Goal: Transaction & Acquisition: Book appointment/travel/reservation

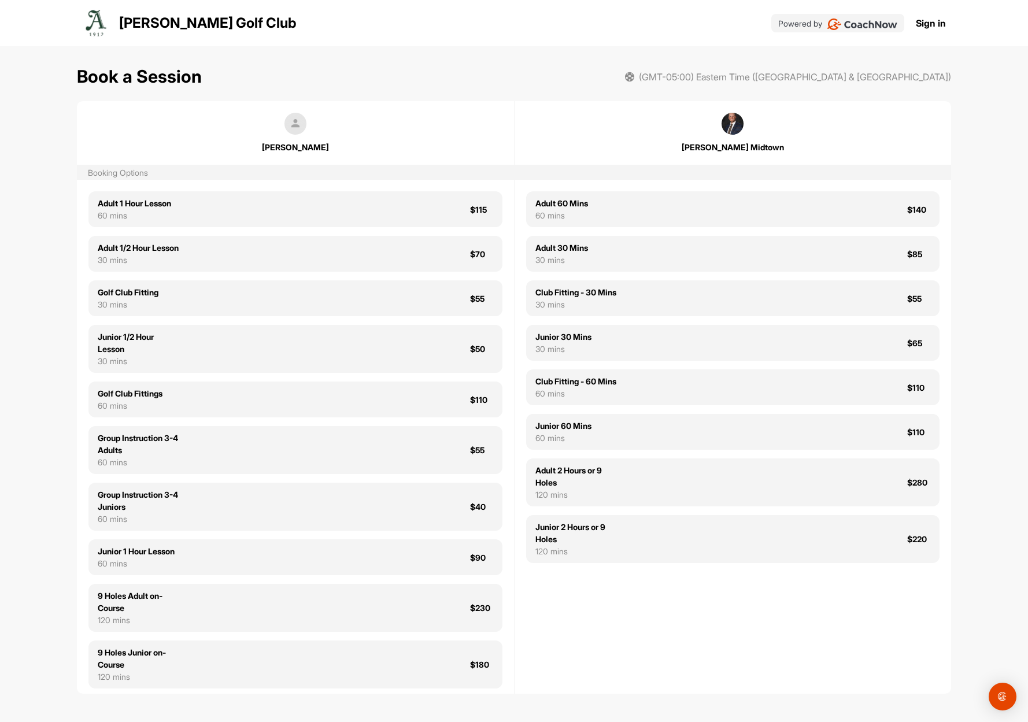
click at [925, 18] on link "Sign in" at bounding box center [930, 23] width 30 height 14
click at [926, 21] on link "Sign in" at bounding box center [930, 23] width 30 height 14
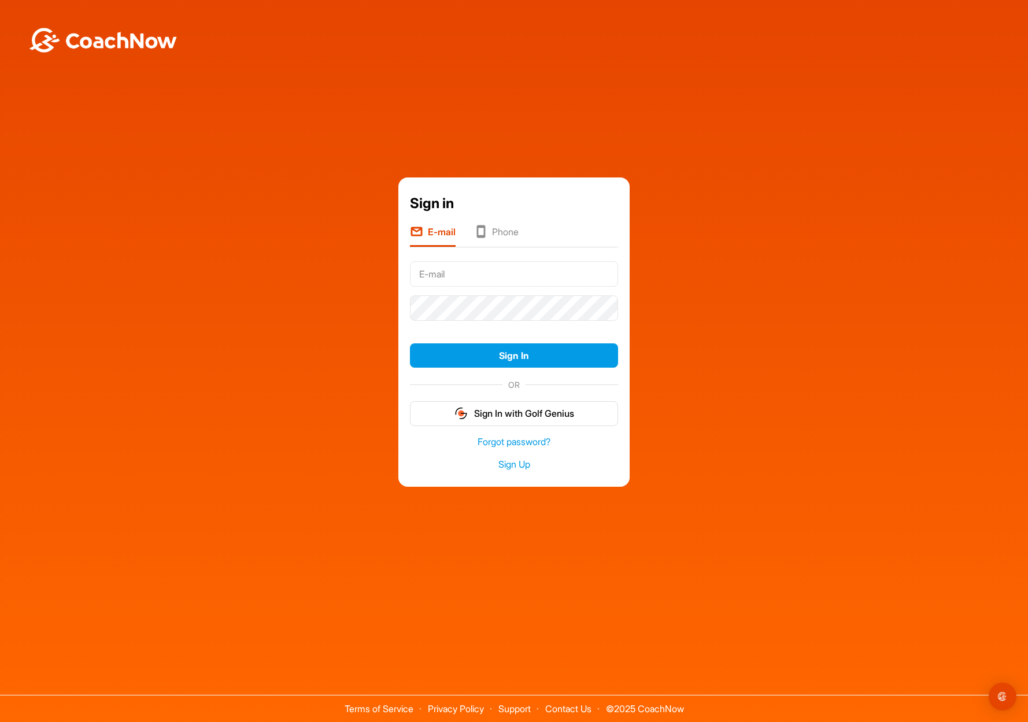
click at [736, 270] on div "Sign in E-mail Phone Sign In OR Sign In with Golf Genius Forgot password? Sign …" at bounding box center [514, 332] width 1016 height 310
click at [513, 416] on button "Sign In with Golf Genius" at bounding box center [514, 413] width 208 height 25
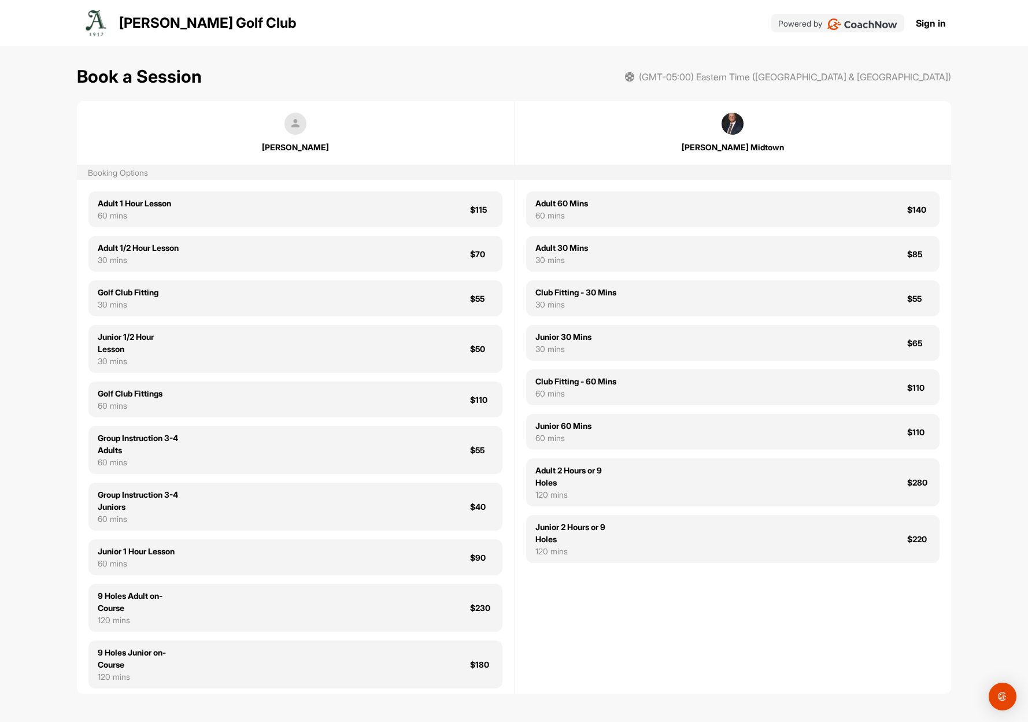
click at [926, 17] on link "Sign in" at bounding box center [930, 23] width 30 height 14
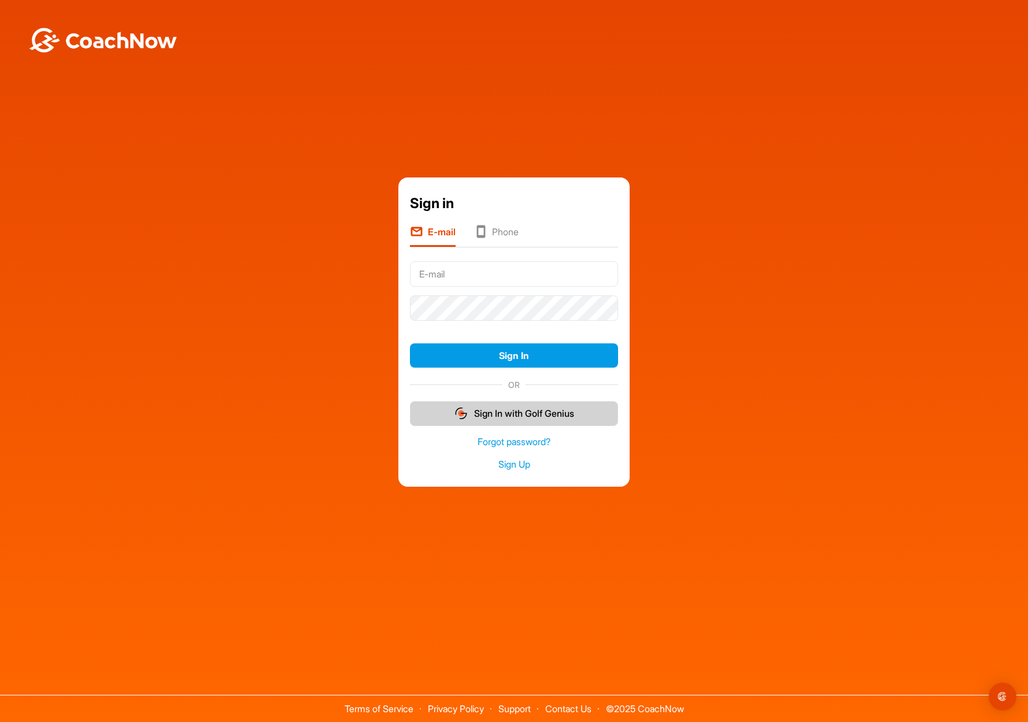
click at [507, 413] on button "Sign In with Golf Genius" at bounding box center [514, 413] width 208 height 25
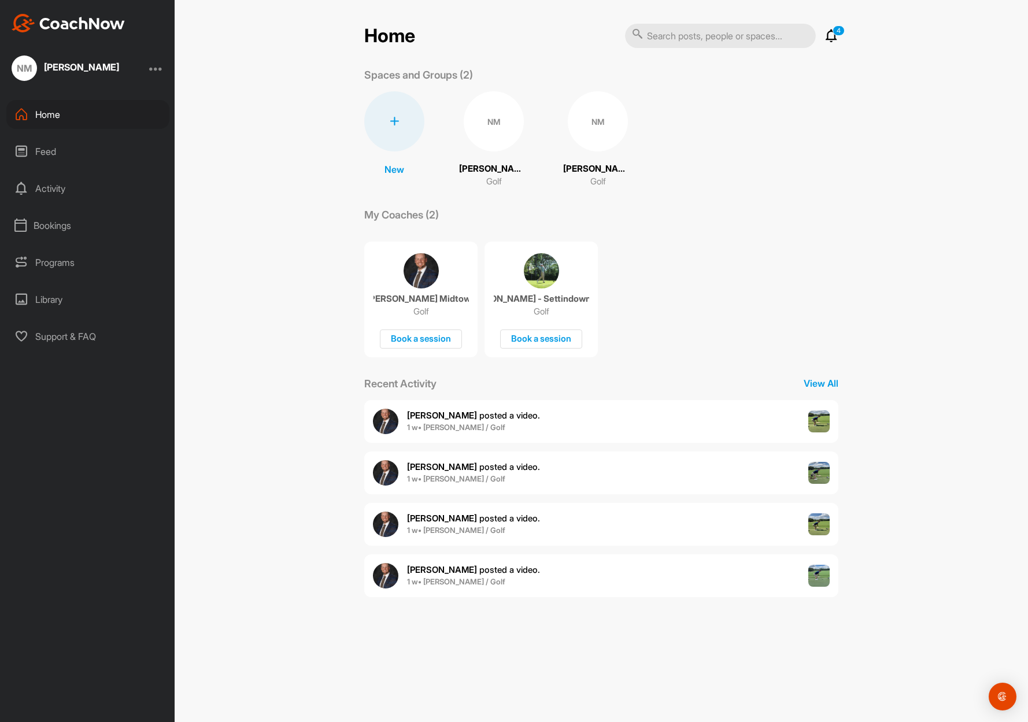
click at [68, 227] on div "Bookings" at bounding box center [87, 225] width 163 height 29
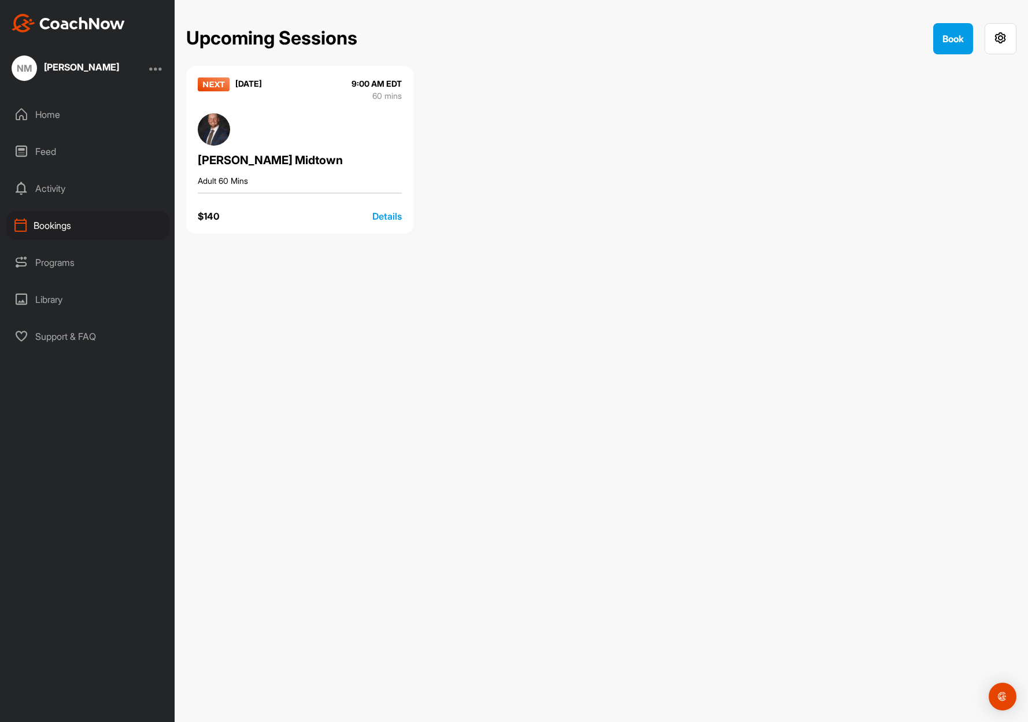
click at [382, 212] on div "Details" at bounding box center [386, 216] width 29 height 14
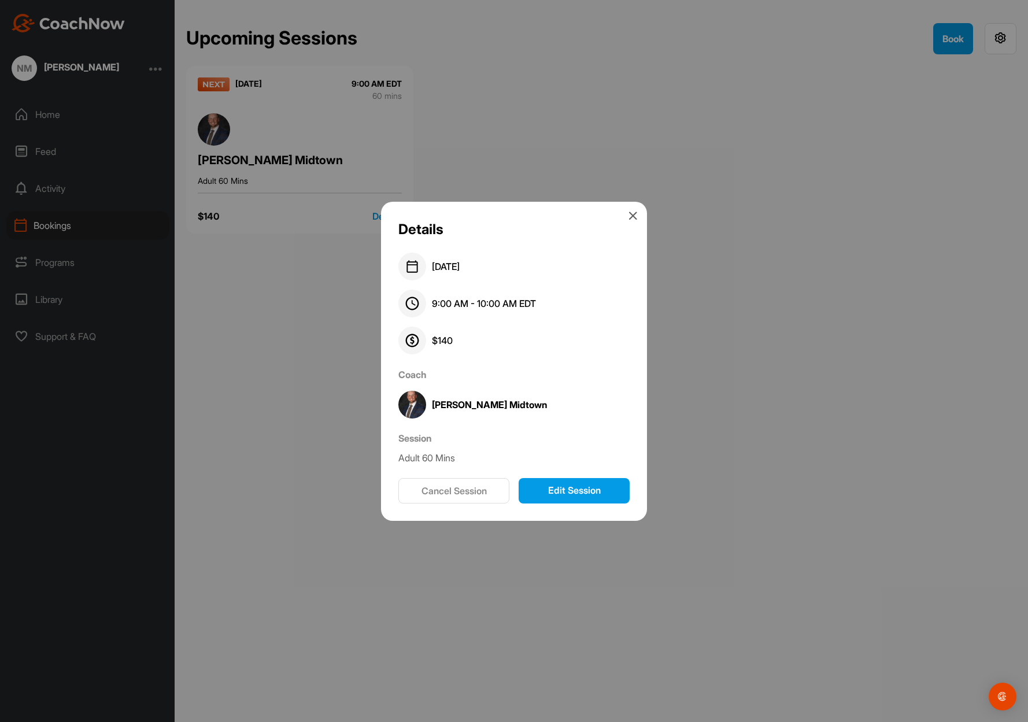
click at [467, 489] on button "Cancel Session" at bounding box center [453, 490] width 111 height 25
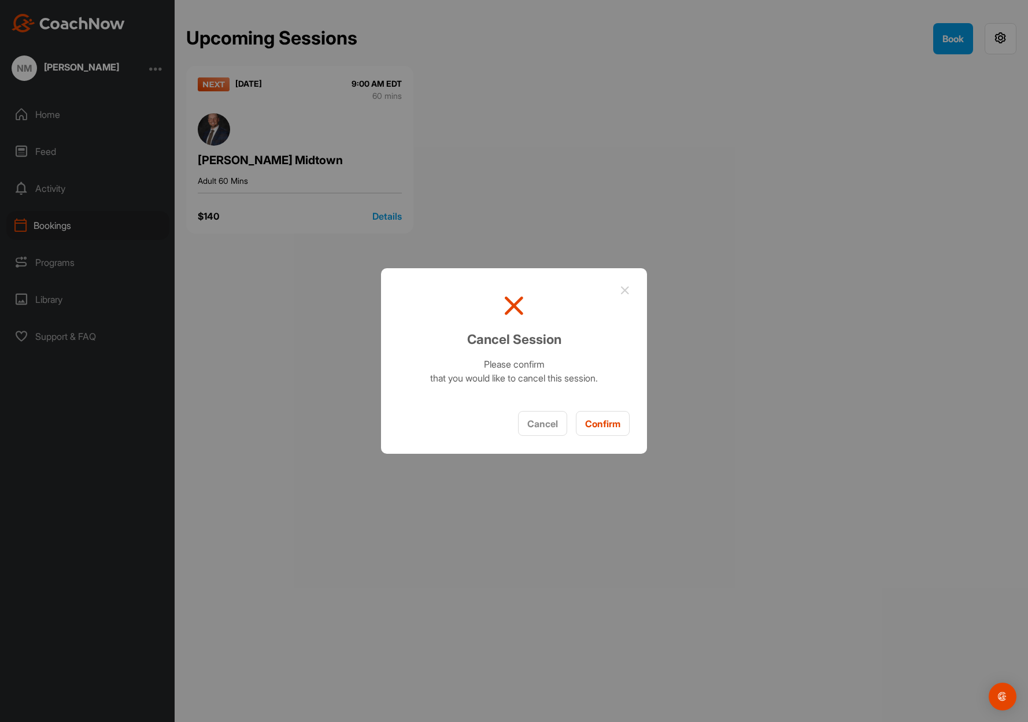
click at [602, 424] on button "Confirm" at bounding box center [603, 423] width 54 height 25
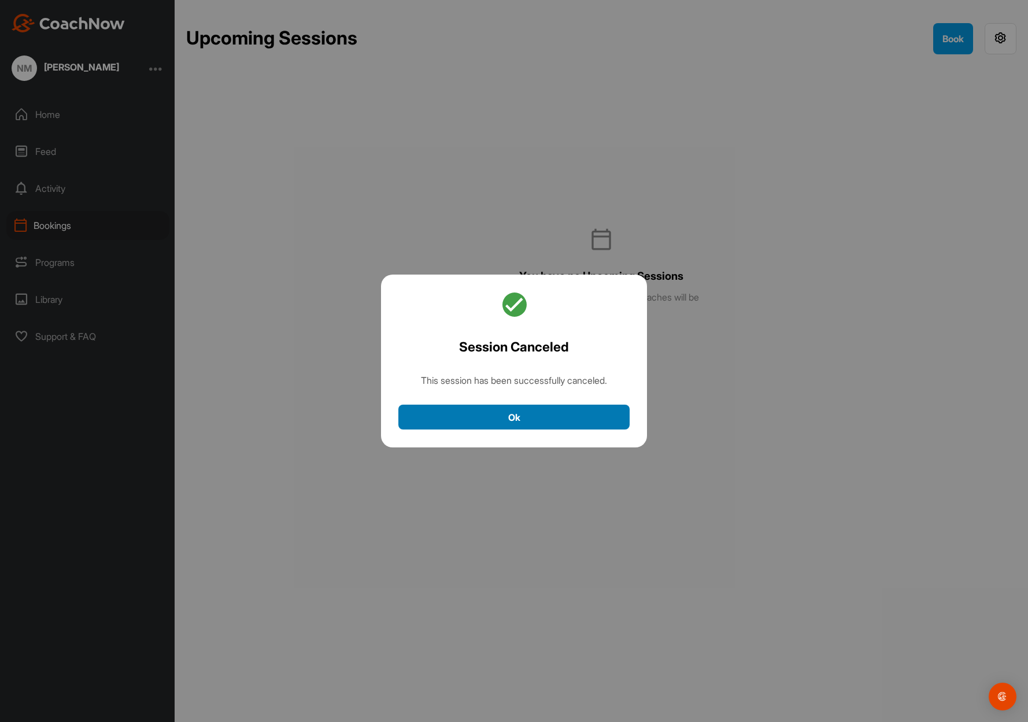
click at [576, 424] on button "Ok" at bounding box center [513, 417] width 231 height 25
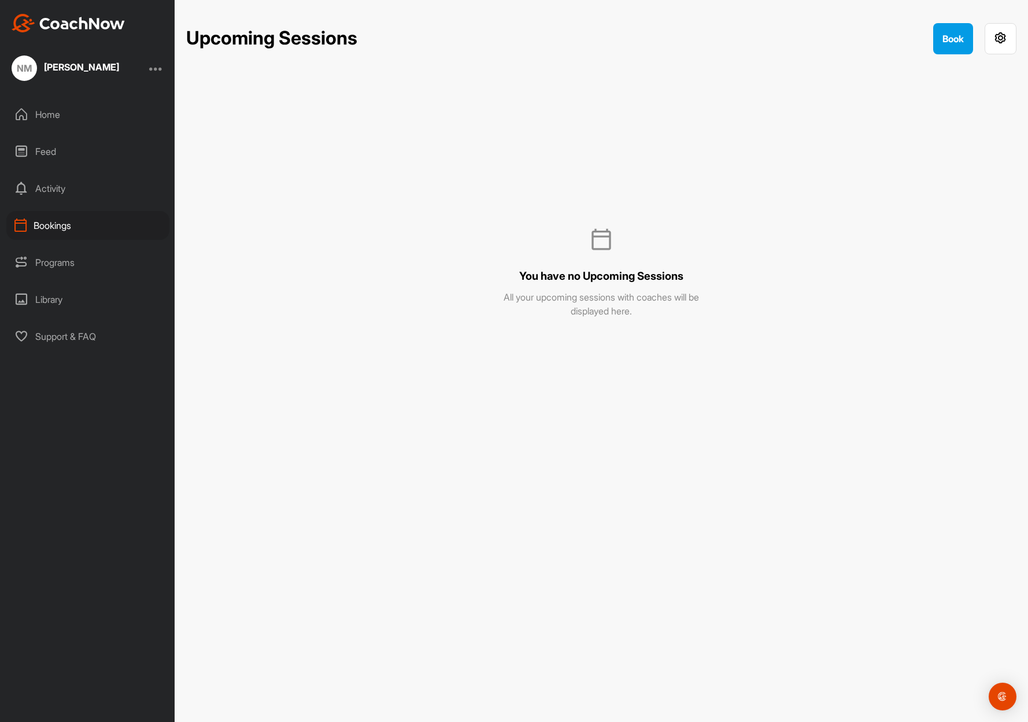
click at [50, 187] on div "Activity" at bounding box center [87, 188] width 163 height 29
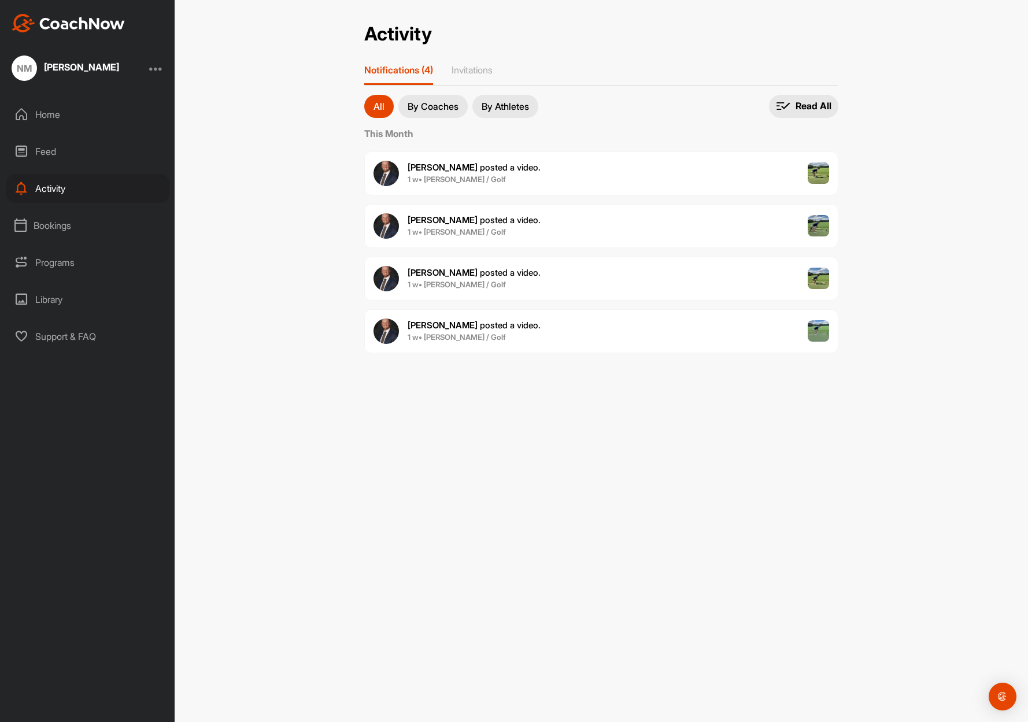
click at [389, 169] on img at bounding box center [385, 173] width 25 height 25
click at [35, 114] on div "Home" at bounding box center [87, 114] width 163 height 29
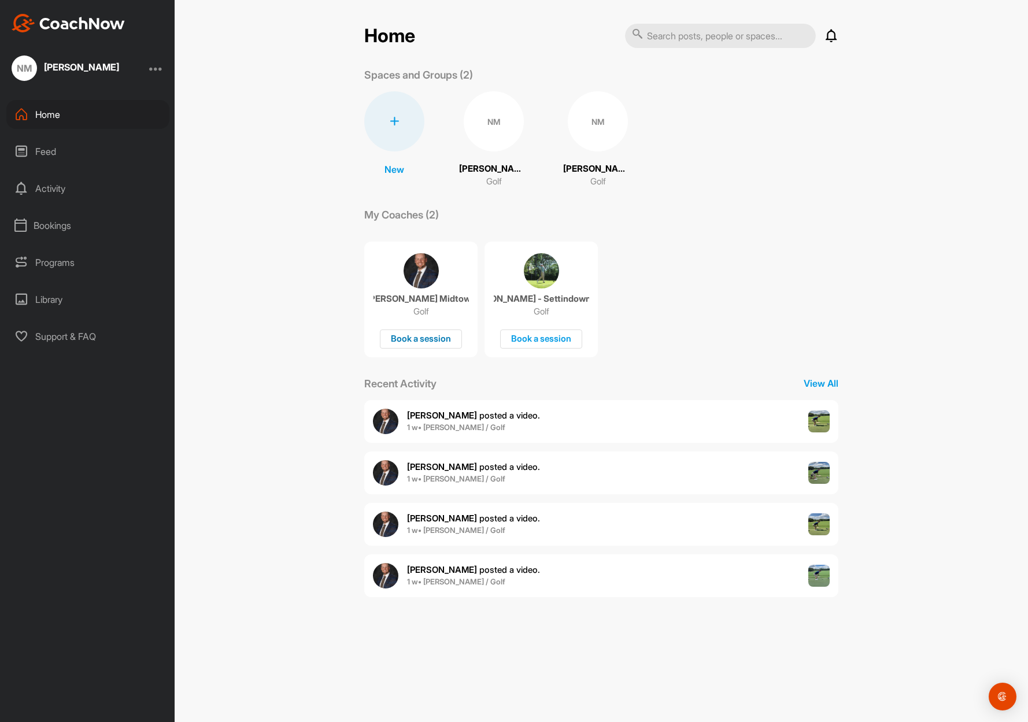
click at [429, 340] on div "Book a session" at bounding box center [421, 338] width 82 height 19
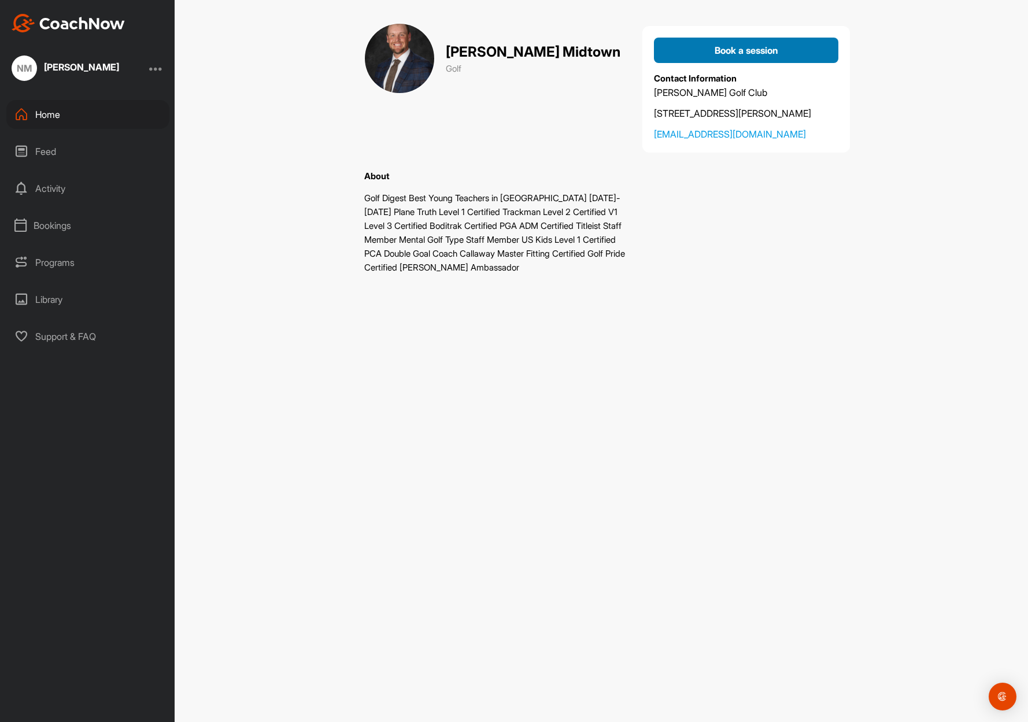
click at [746, 46] on span "Book a session" at bounding box center [746, 50] width 64 height 12
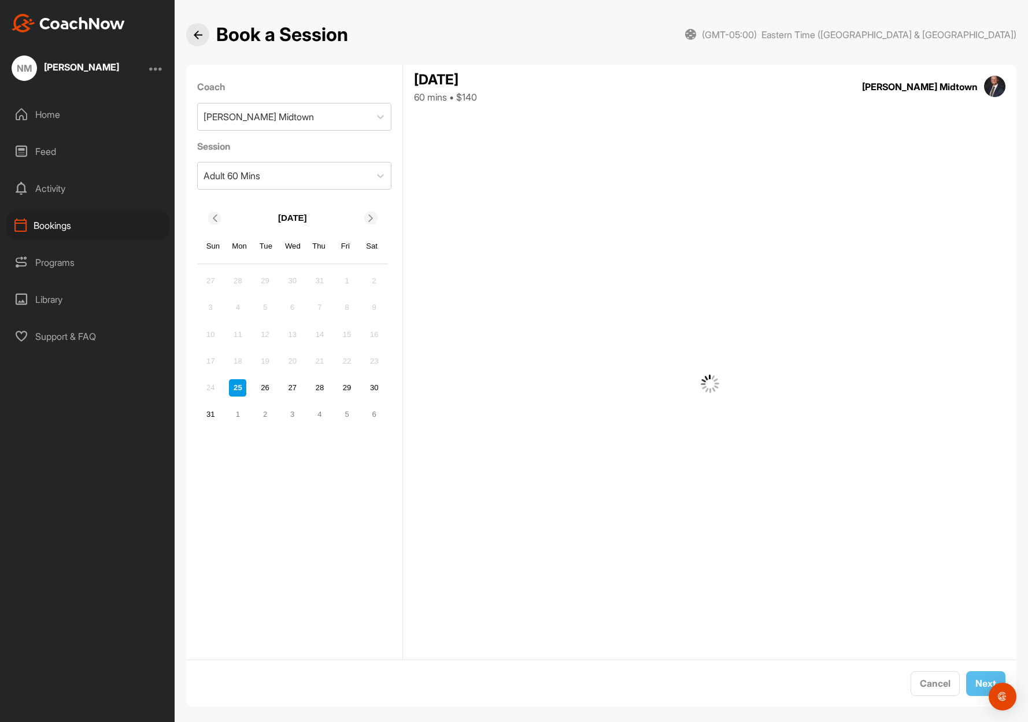
scroll to position [12, 0]
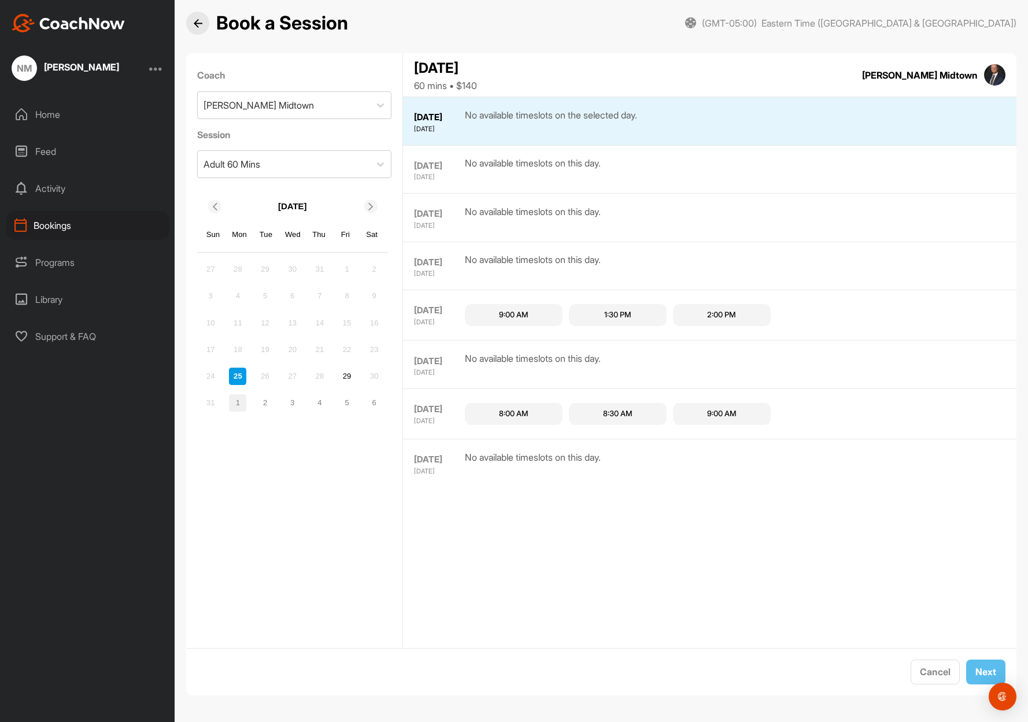
click at [243, 405] on div "1" at bounding box center [237, 402] width 17 height 17
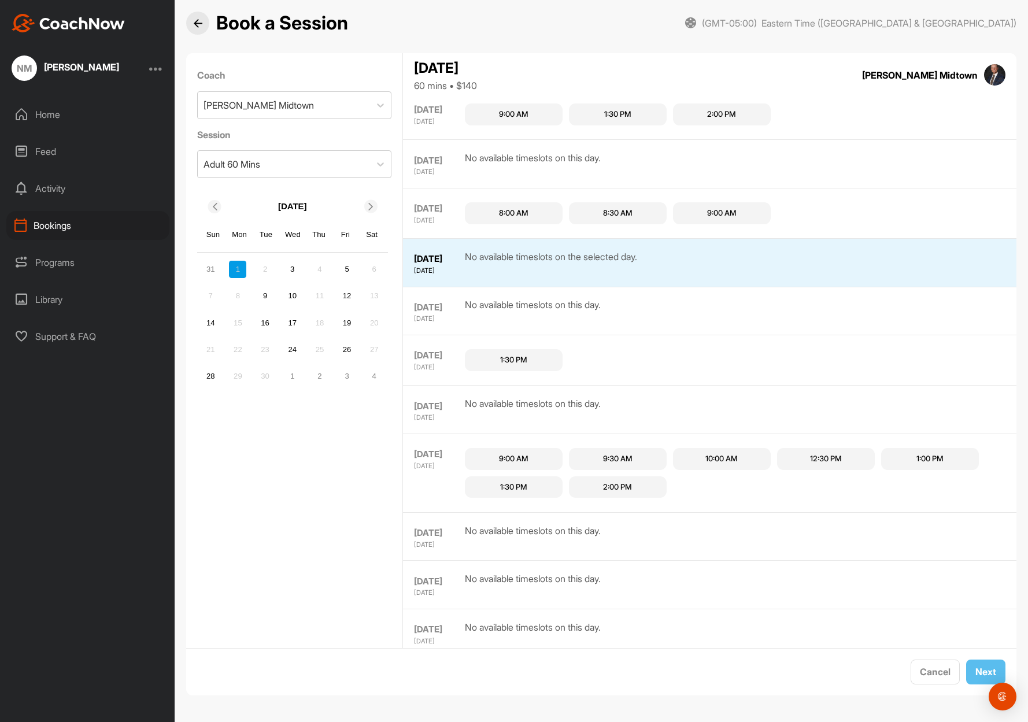
scroll to position [338, 0]
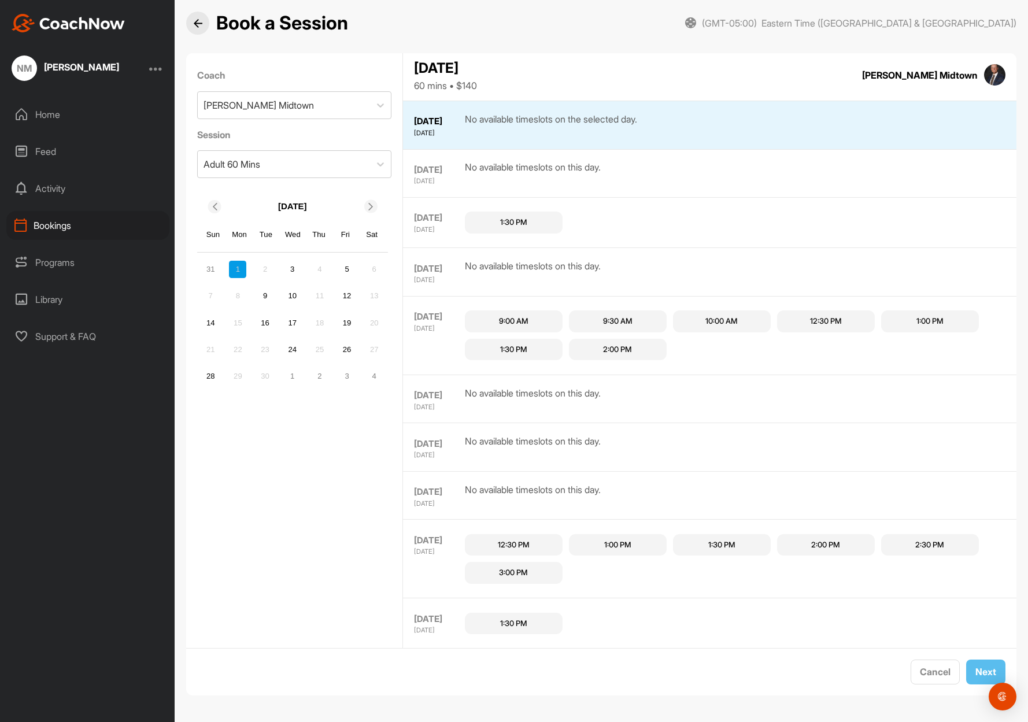
click at [513, 217] on div "1:30 PM" at bounding box center [513, 223] width 27 height 12
click at [976, 672] on button "Next" at bounding box center [985, 671] width 39 height 25
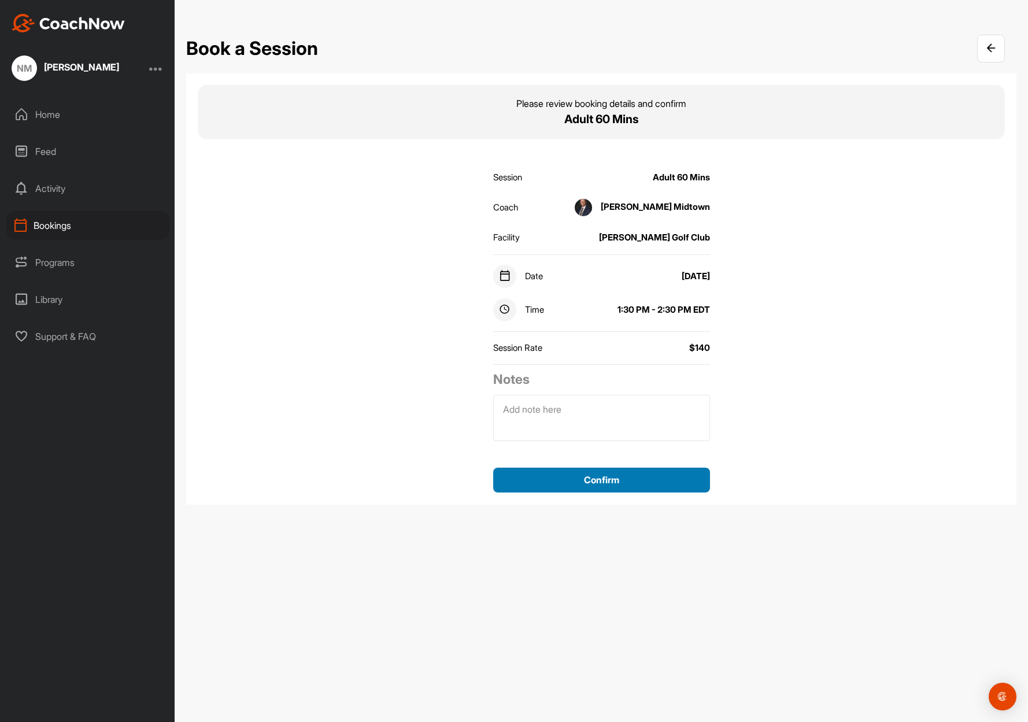
click at [586, 488] on button "Confirm" at bounding box center [601, 480] width 217 height 25
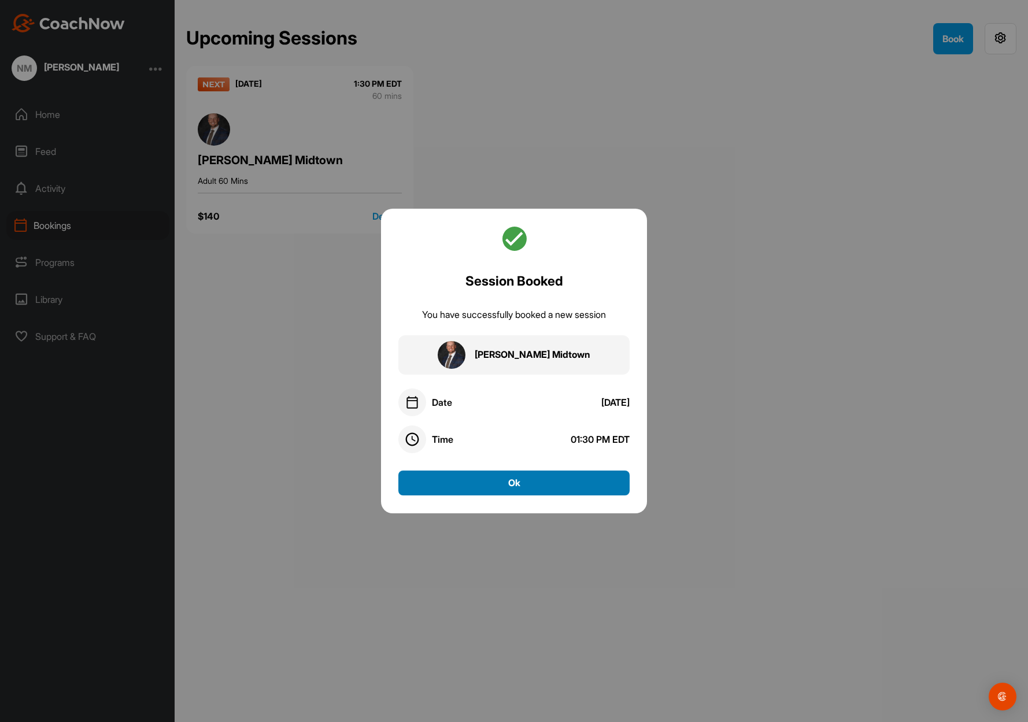
click at [570, 486] on button "Ok" at bounding box center [513, 482] width 231 height 25
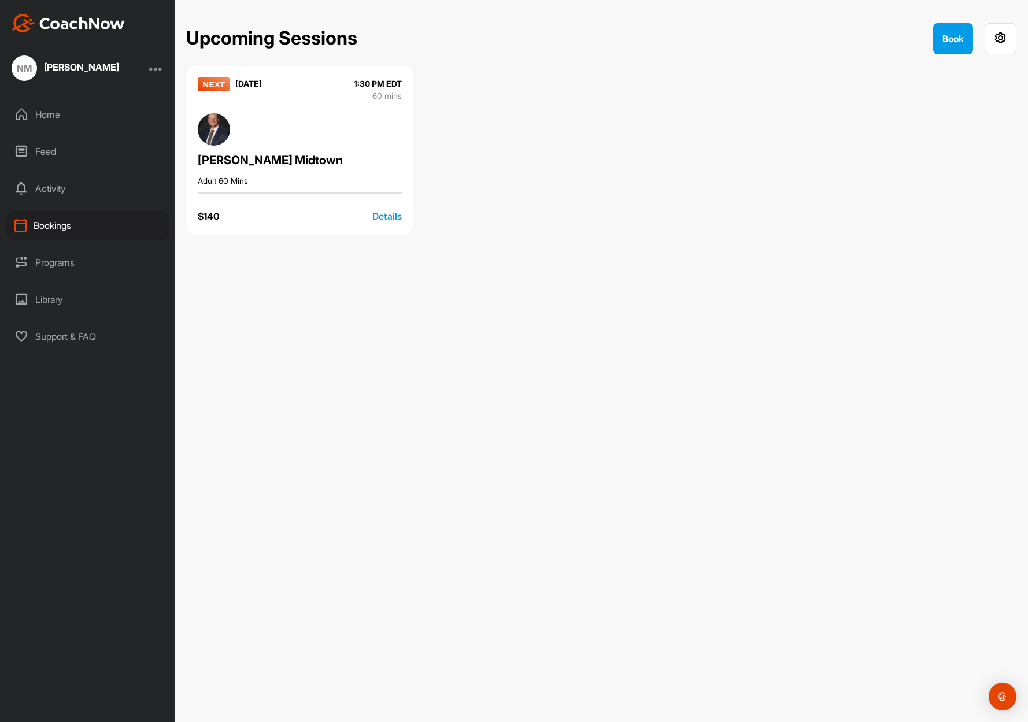
click at [83, 104] on div "Home" at bounding box center [87, 114] width 163 height 29
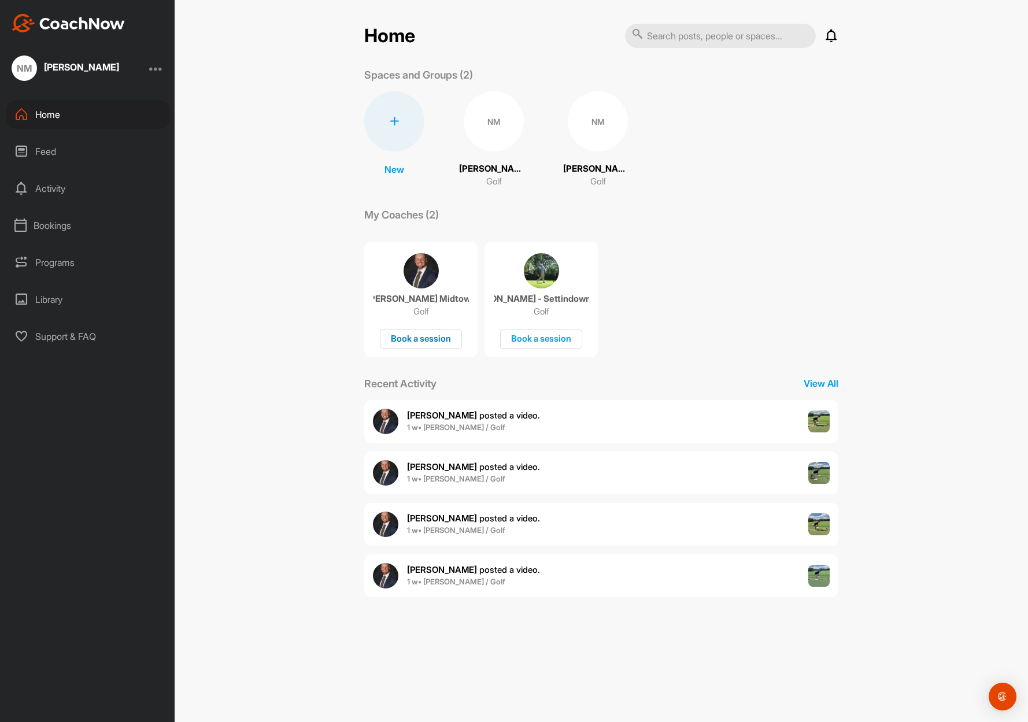
click at [425, 338] on div "Book a session" at bounding box center [421, 338] width 82 height 19
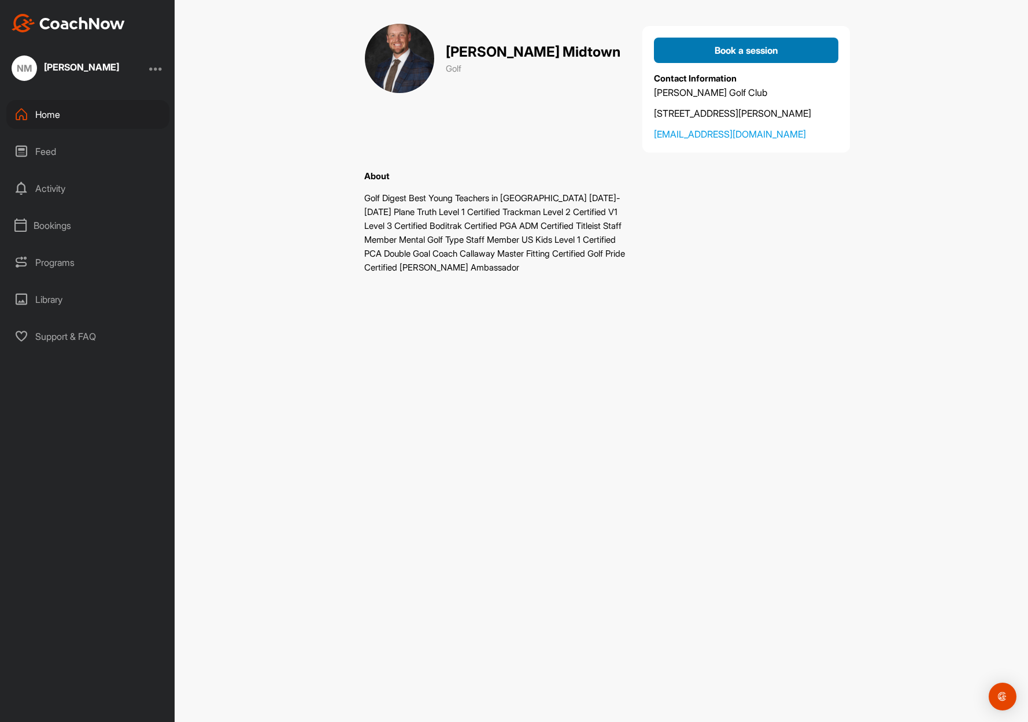
click at [735, 51] on span "Book a session" at bounding box center [746, 50] width 64 height 12
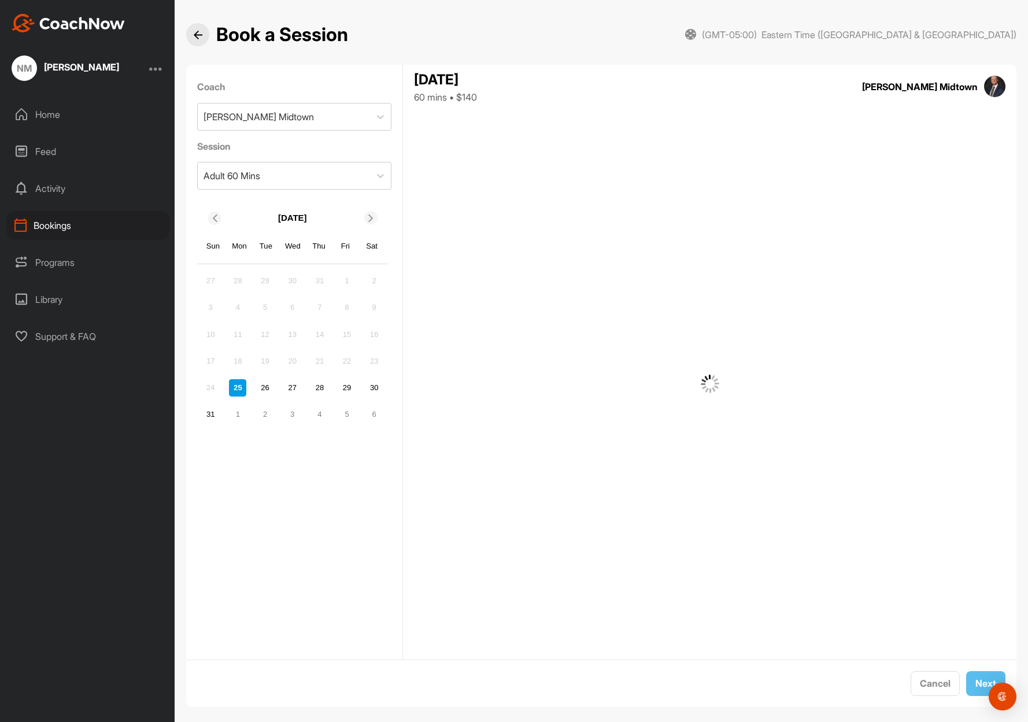
scroll to position [12, 0]
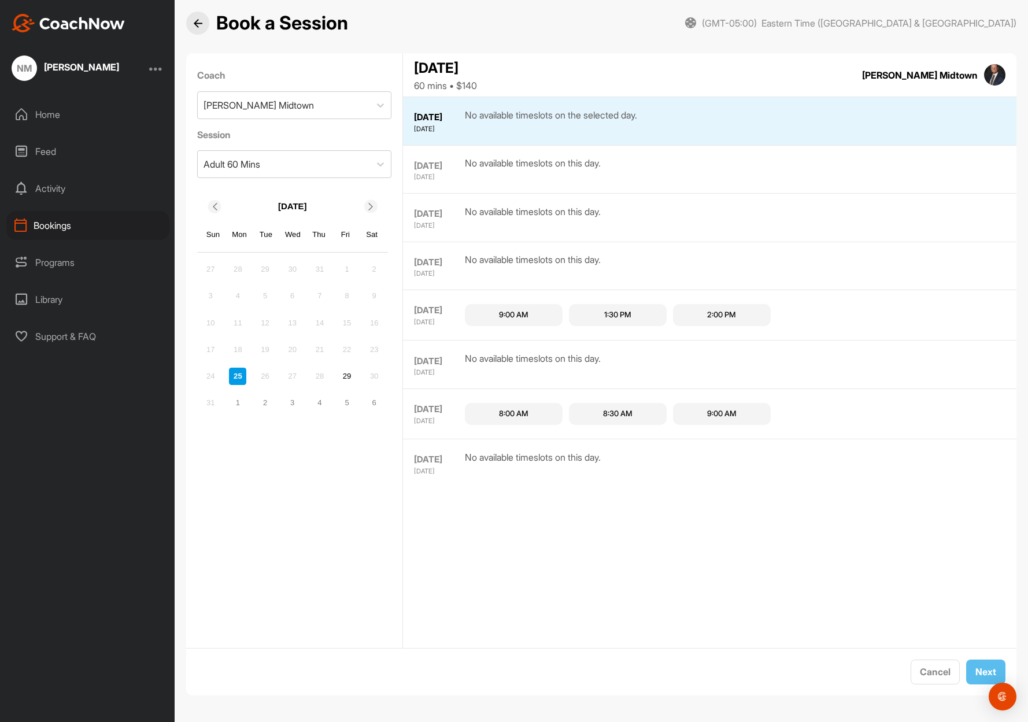
click at [371, 207] on icon at bounding box center [371, 207] width 8 height 8
click at [261, 323] on div "16" at bounding box center [265, 322] width 17 height 17
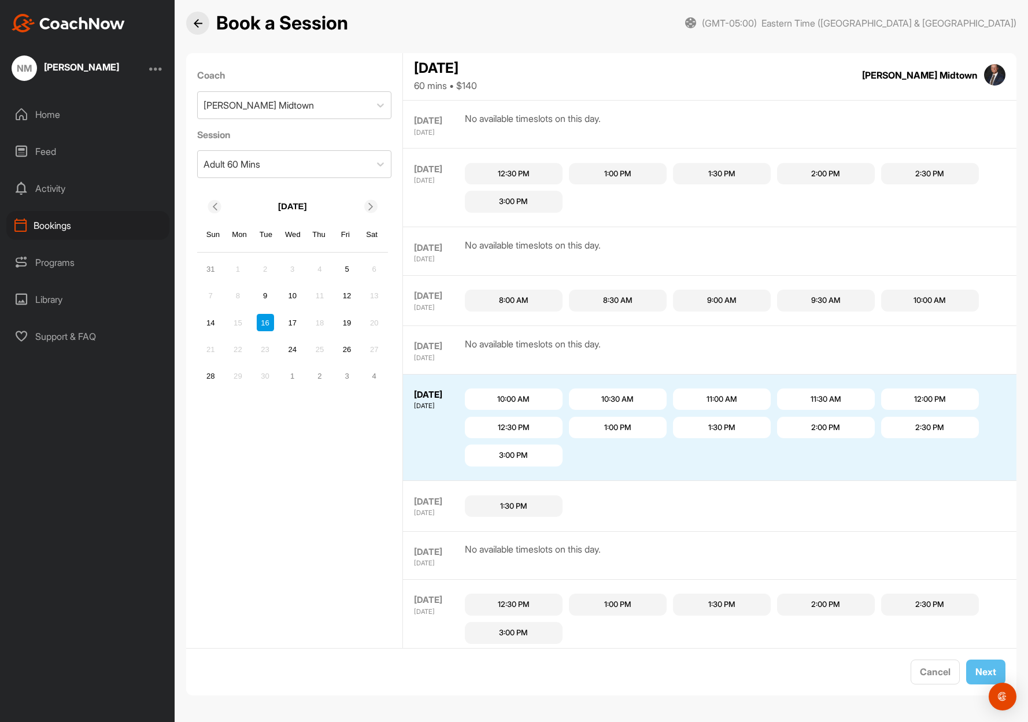
scroll to position [607, 0]
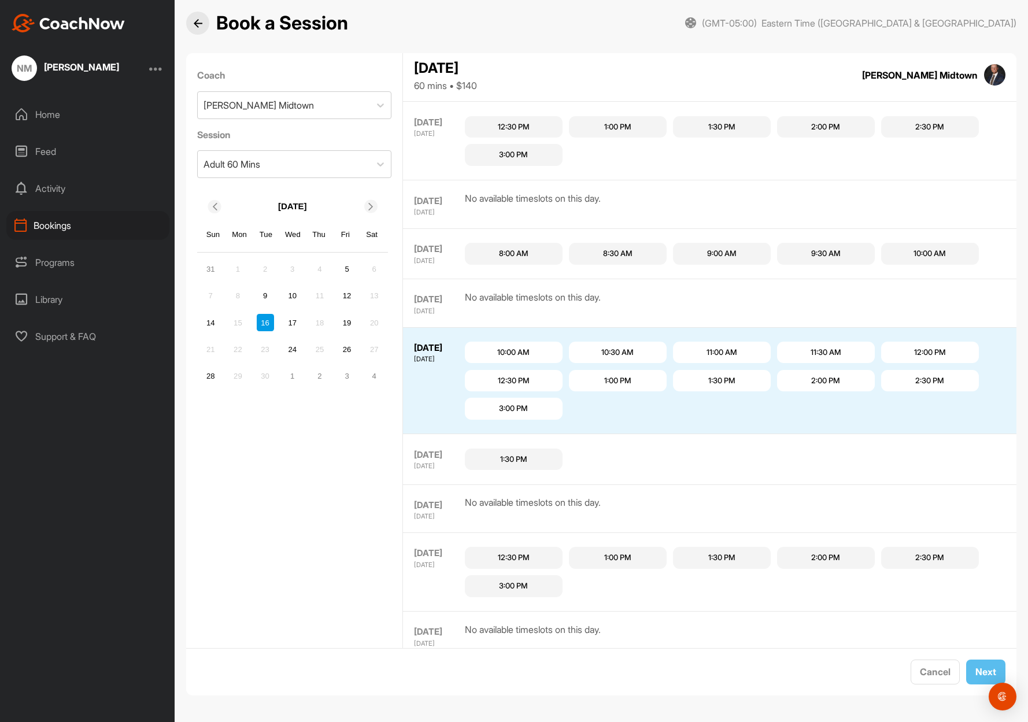
click at [918, 375] on div "2:30 PM" at bounding box center [929, 381] width 29 height 12
click at [973, 673] on button "Next" at bounding box center [985, 671] width 39 height 25
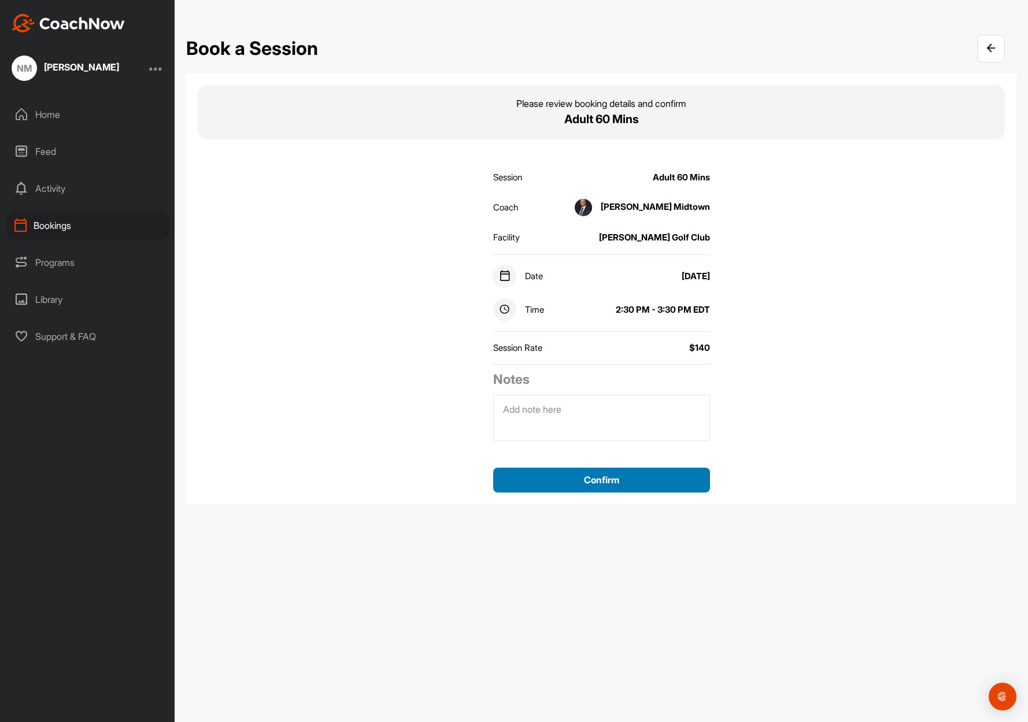
click at [647, 480] on button "Confirm" at bounding box center [601, 480] width 217 height 25
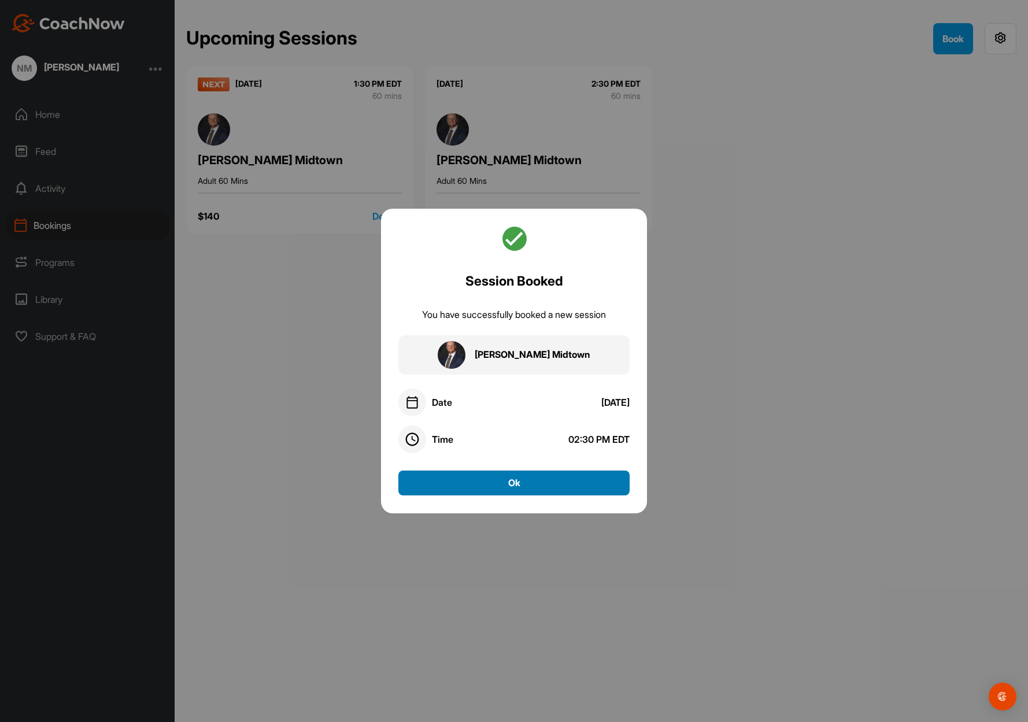
click at [533, 491] on button "Ok" at bounding box center [513, 482] width 231 height 25
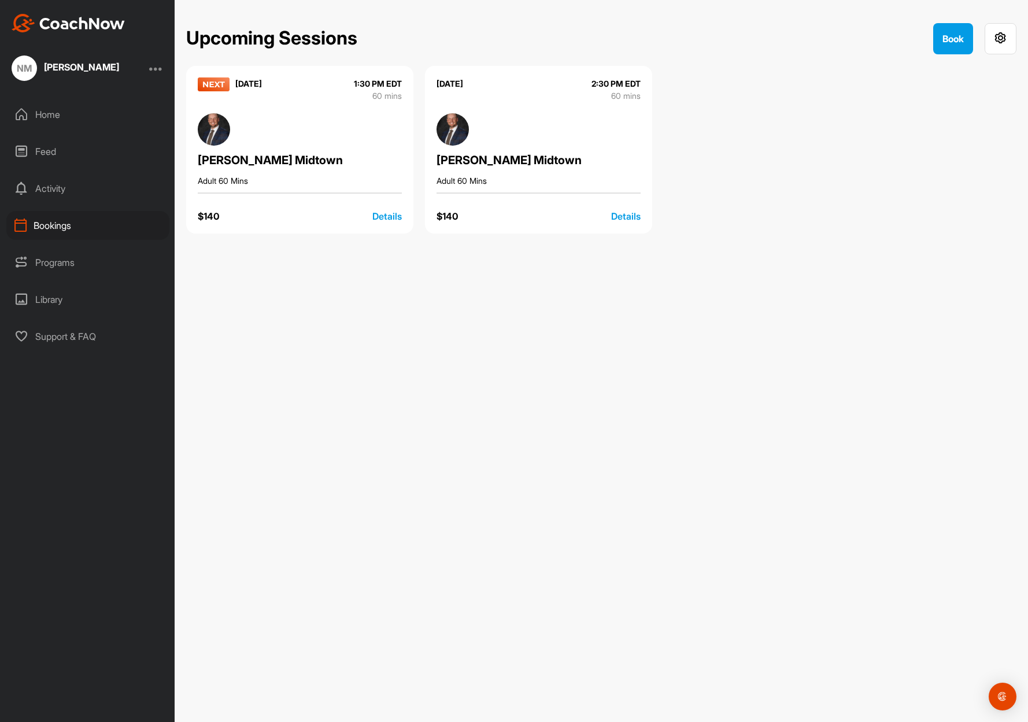
click at [58, 115] on div "Home" at bounding box center [87, 114] width 163 height 29
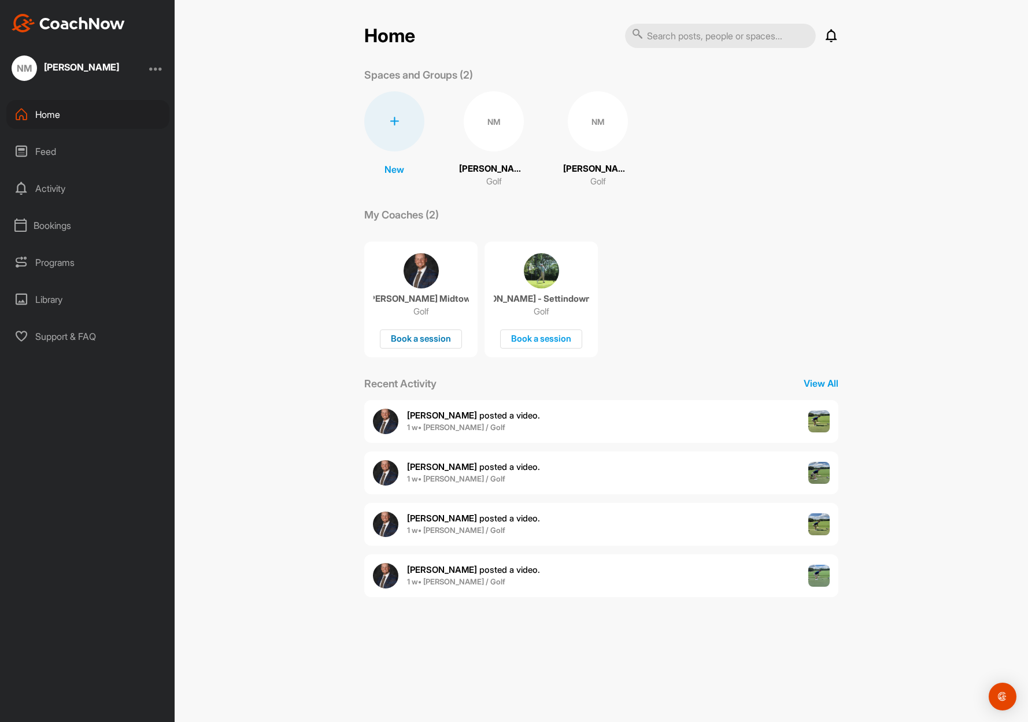
click at [424, 333] on div "Book a session" at bounding box center [421, 338] width 82 height 19
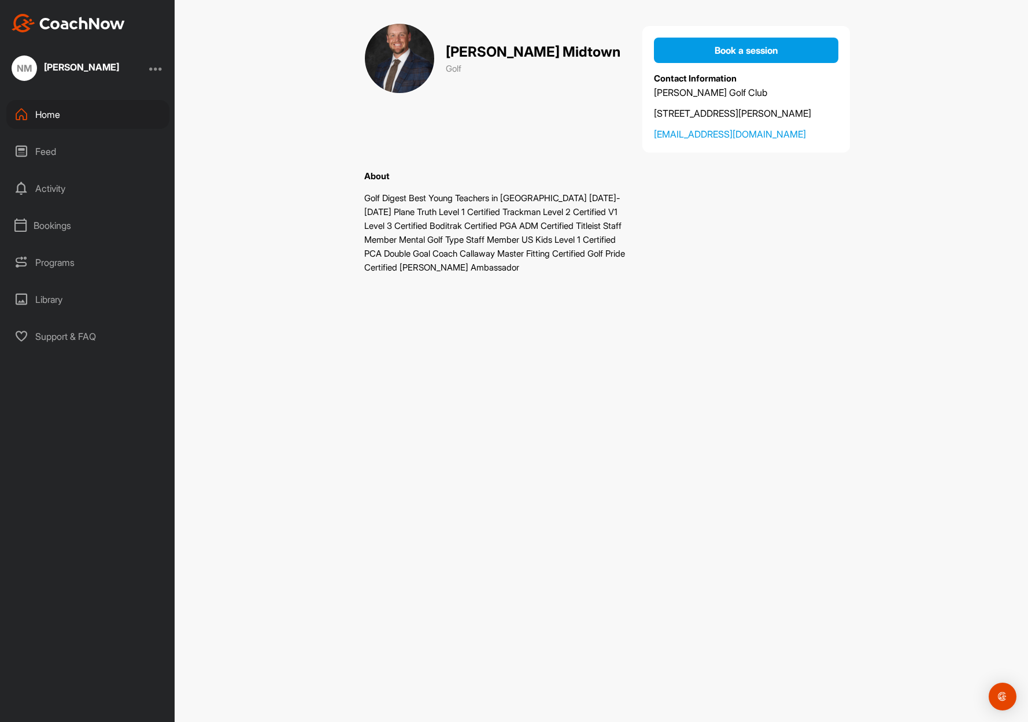
click at [730, 36] on div "Book a session Contact Information [PERSON_NAME][GEOGRAPHIC_DATA] [STREET_ADDRE…" at bounding box center [745, 89] width 207 height 127
click at [728, 43] on button "Book a session" at bounding box center [746, 50] width 184 height 25
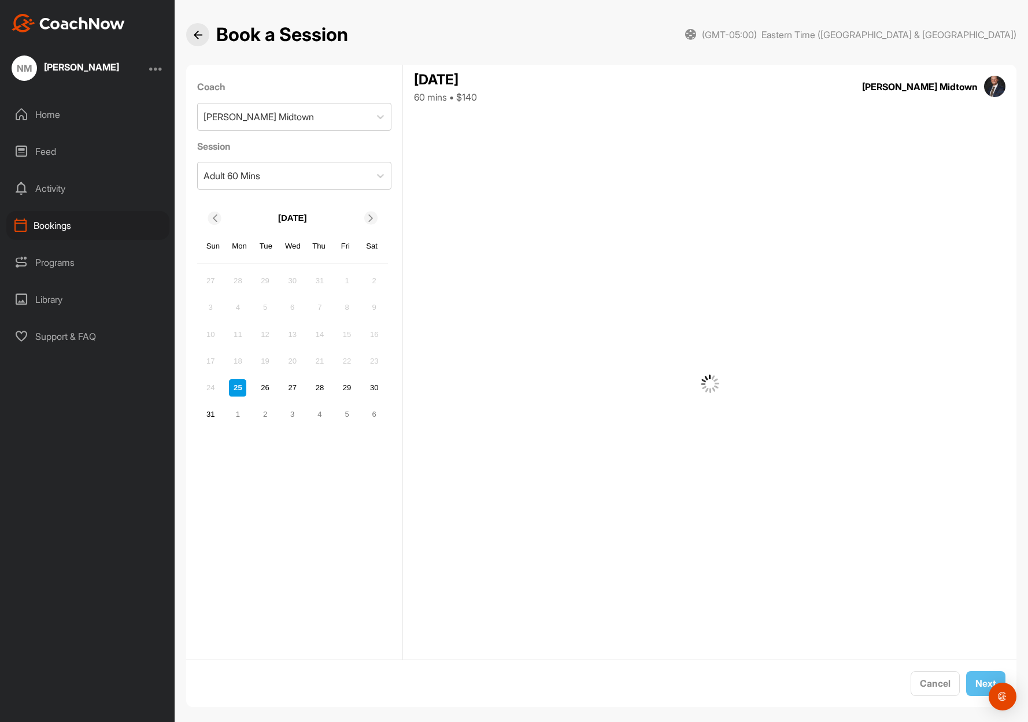
scroll to position [12, 0]
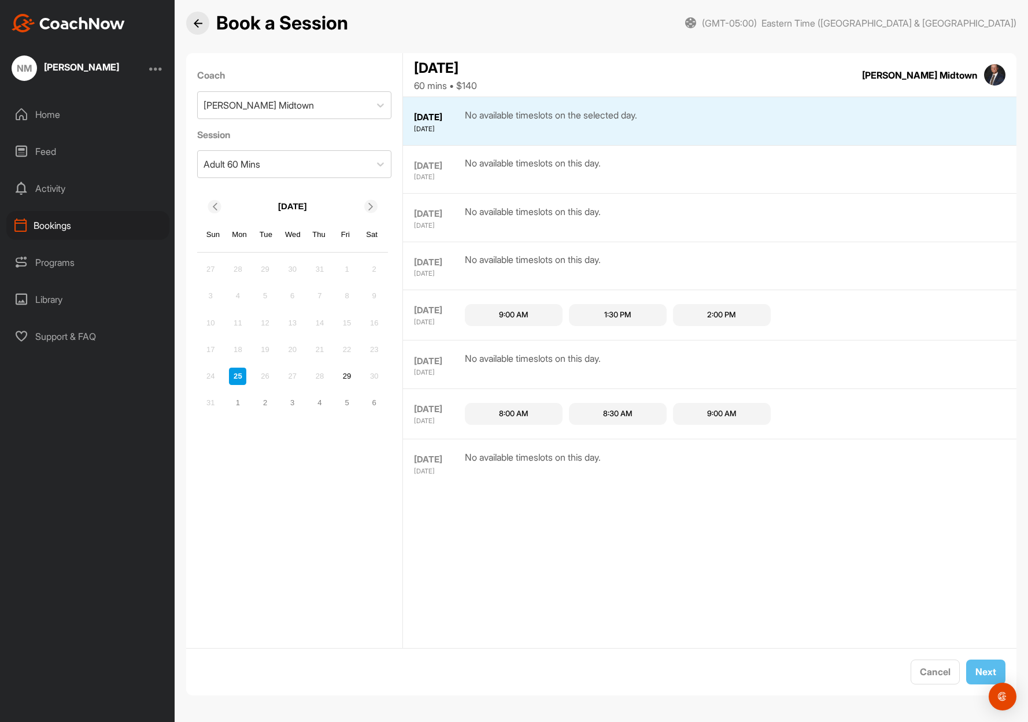
click at [366, 207] on span at bounding box center [372, 207] width 12 height 8
click at [296, 379] on div "1" at bounding box center [292, 376] width 17 height 17
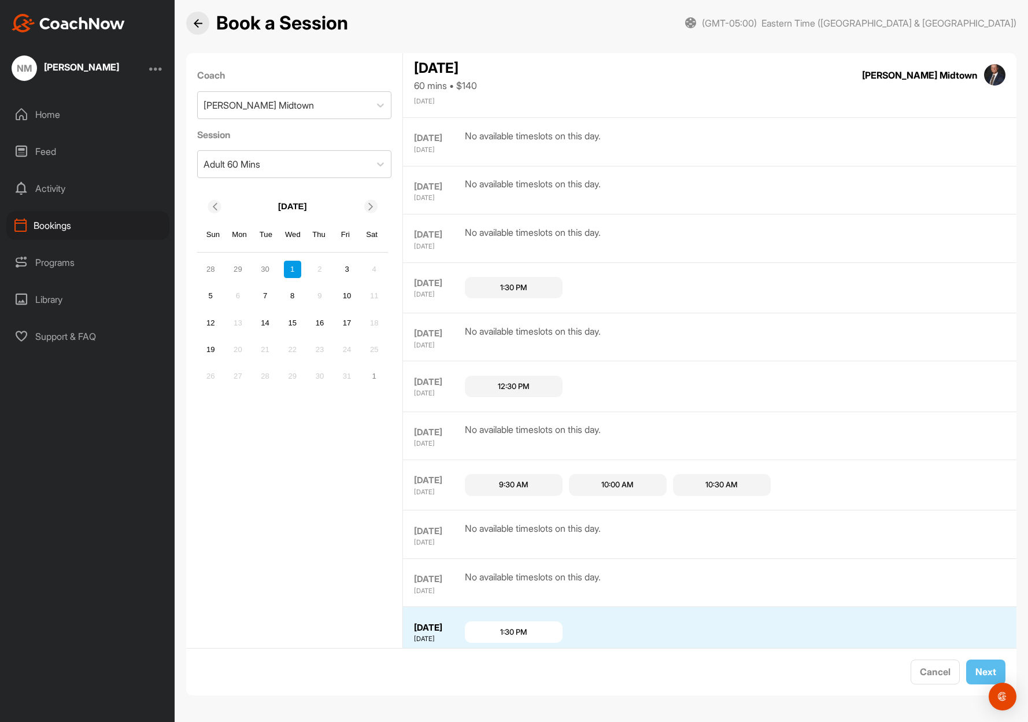
scroll to position [554, 0]
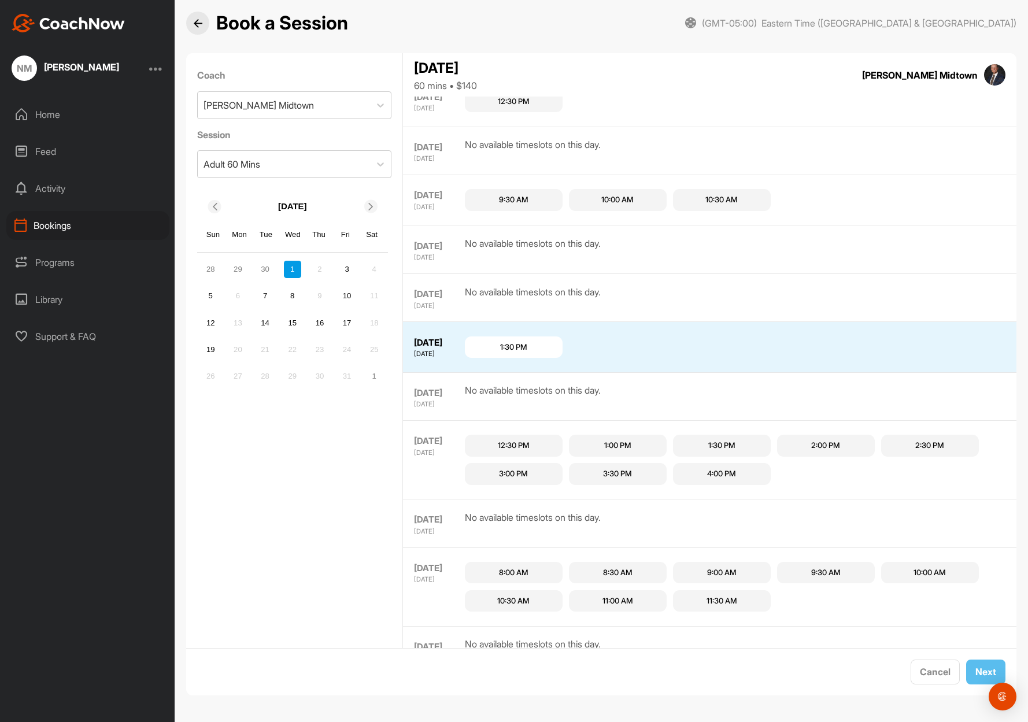
click at [510, 342] on div "1:30 PM" at bounding box center [513, 348] width 27 height 12
click at [981, 669] on button "Next" at bounding box center [985, 671] width 39 height 25
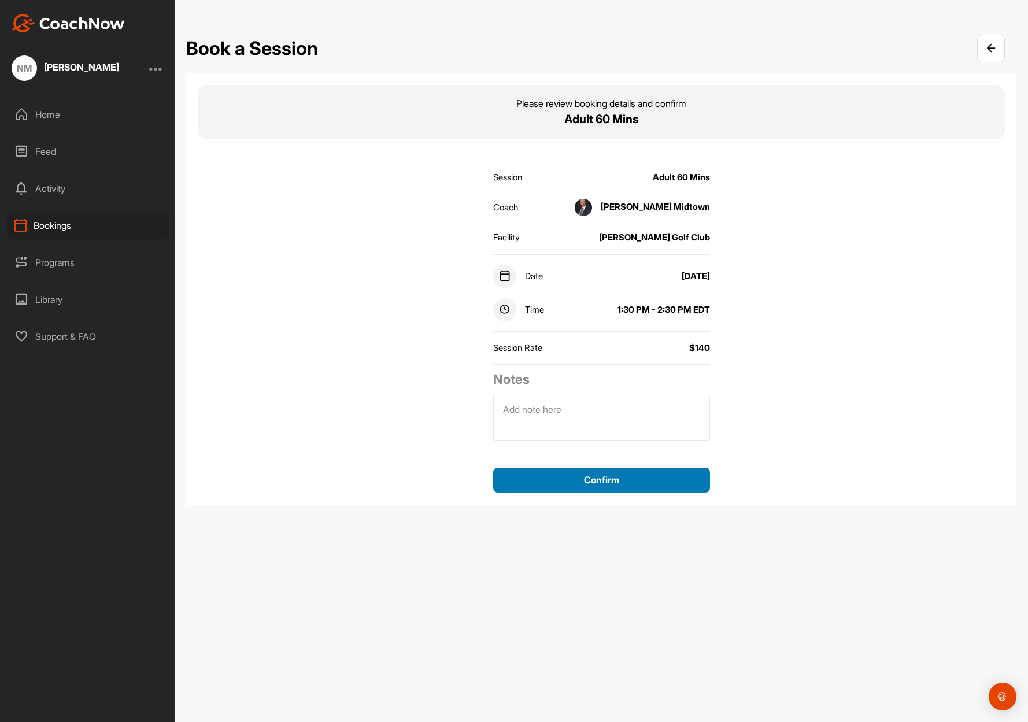
click at [637, 484] on button "Confirm" at bounding box center [601, 480] width 217 height 25
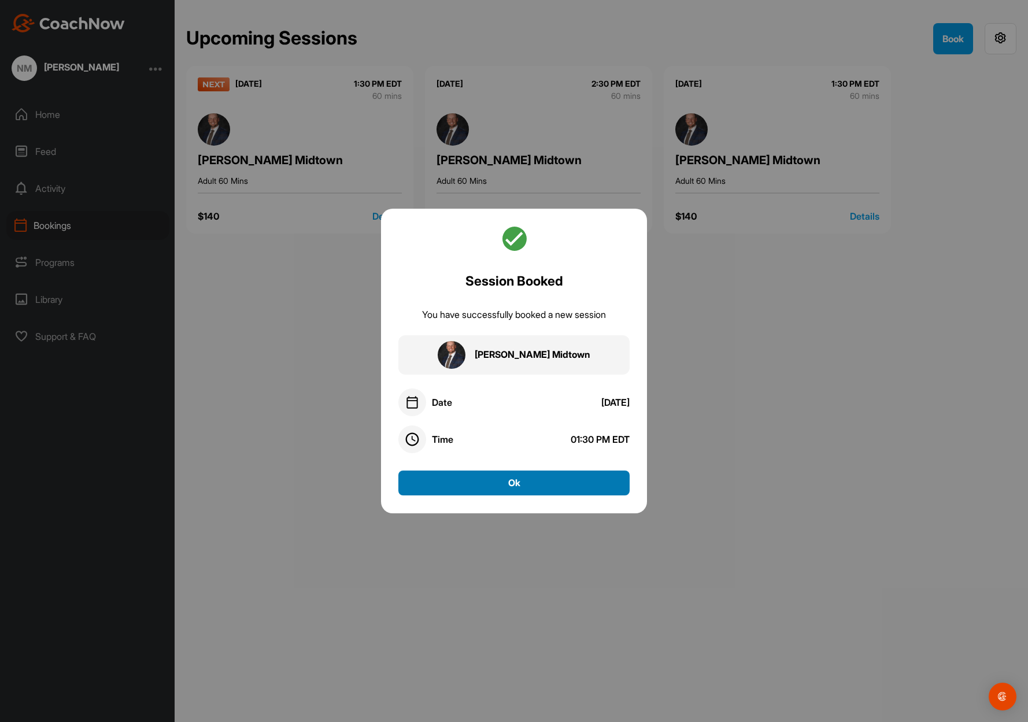
click at [541, 480] on button "Ok" at bounding box center [513, 482] width 231 height 25
